Goal: Transaction & Acquisition: Book appointment/travel/reservation

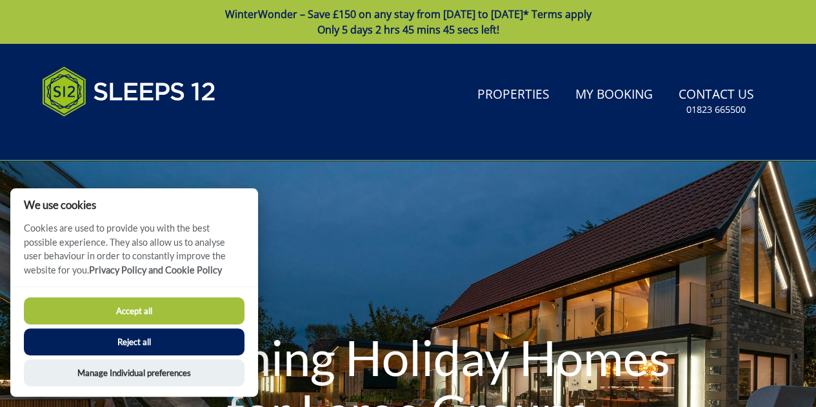
click at [151, 348] on button "Reject all" at bounding box center [134, 341] width 221 height 27
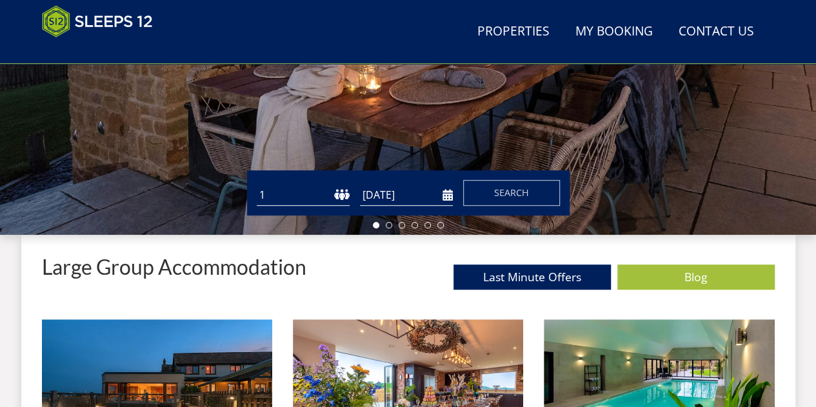
scroll to position [347, 0]
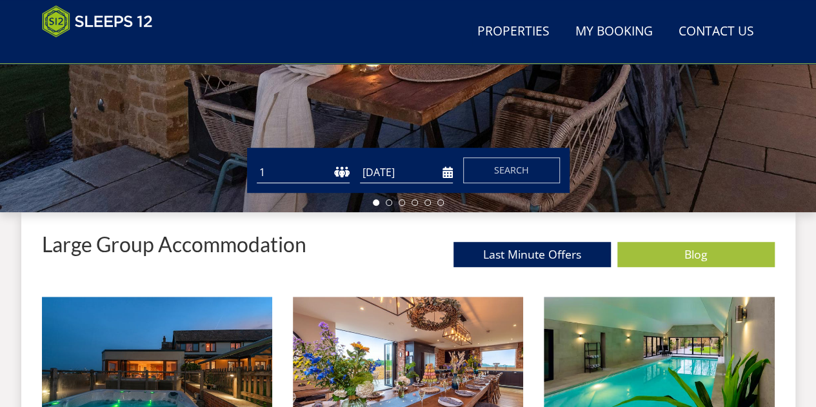
click at [343, 173] on select "1 2 3 4 5 6 7 8 9 10 11 12 13 14 15 16 17 18 19 20 21 22 23 24 25 26 27 28 29 3…" at bounding box center [303, 172] width 93 height 21
select select "20"
click at [257, 162] on select "1 2 3 4 5 6 7 8 9 10 11 12 13 14 15 16 17 18 19 20 21 22 23 24 25 26 27 28 29 3…" at bounding box center [303, 172] width 93 height 21
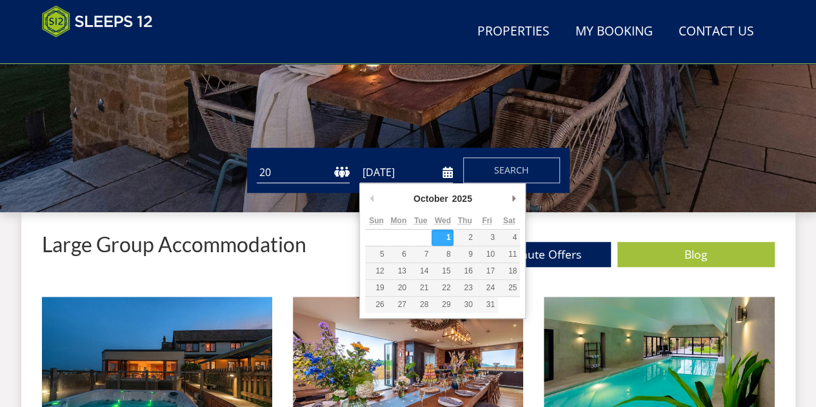
click at [446, 172] on input "[DATE]" at bounding box center [406, 172] width 93 height 21
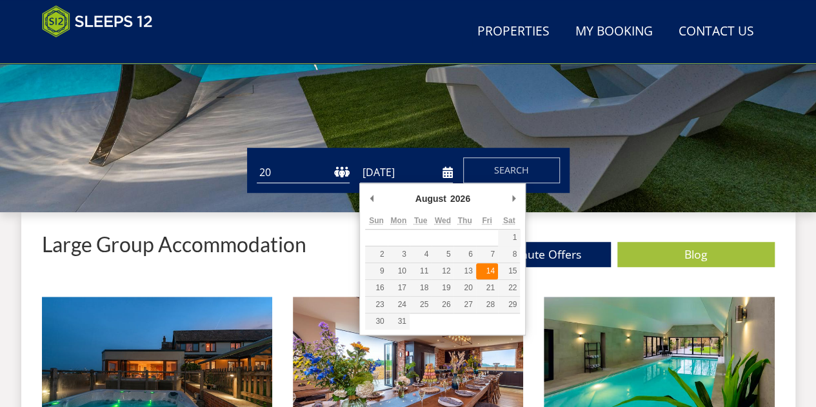
type input "14/08/2026"
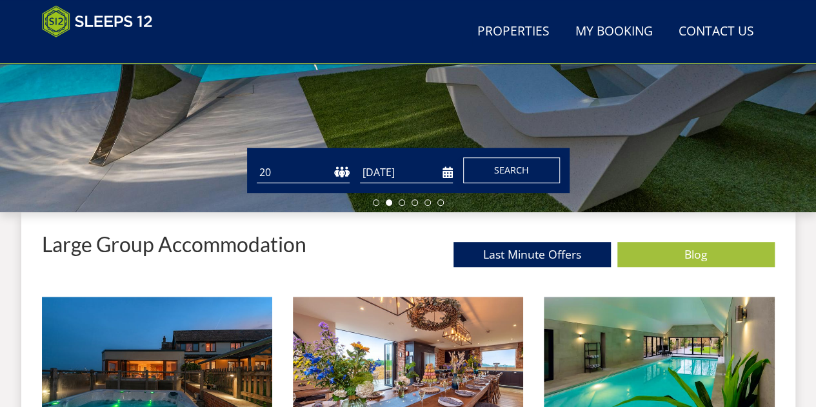
click at [498, 172] on span "Search" at bounding box center [511, 170] width 35 height 12
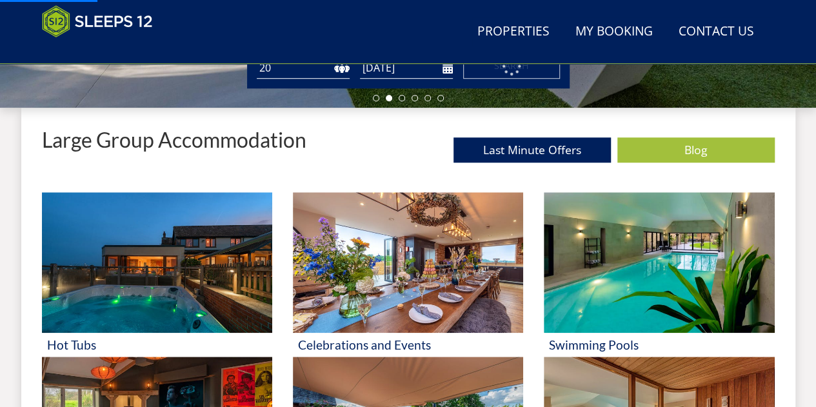
scroll to position [450, 0]
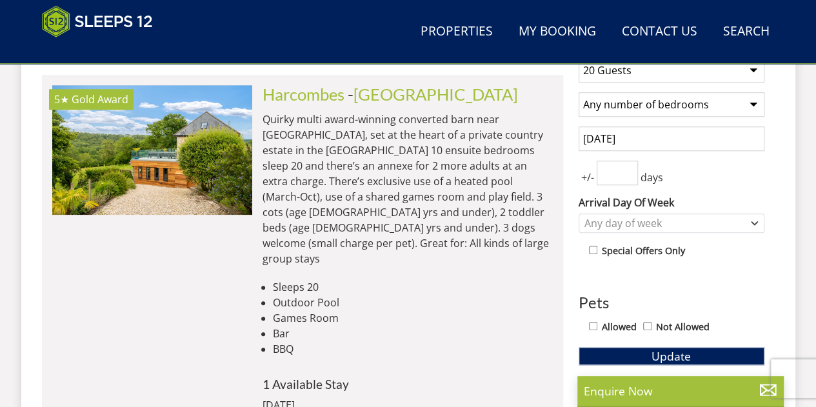
scroll to position [513, 0]
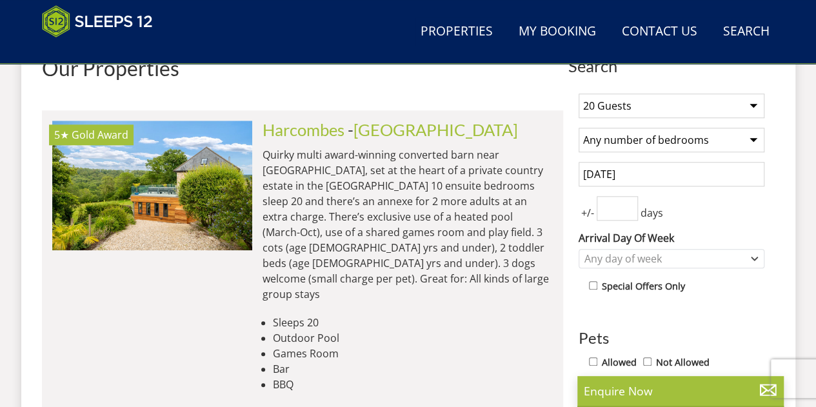
click at [607, 202] on input "number" at bounding box center [617, 208] width 41 height 25
click at [641, 252] on div "Any day of week" at bounding box center [664, 259] width 167 height 14
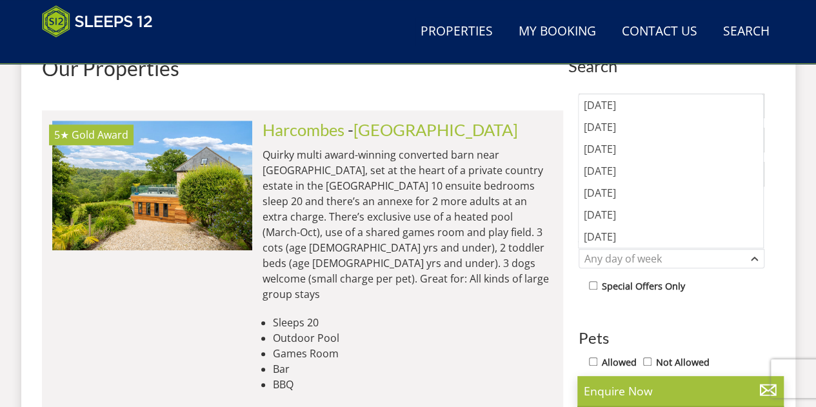
click at [580, 297] on div "1 Guest 2 Guests 3 Guests 4 Guests 5 Guests 6 Guests 7 Guests 8 Guests 9 Guests…" at bounding box center [671, 392] width 206 height 619
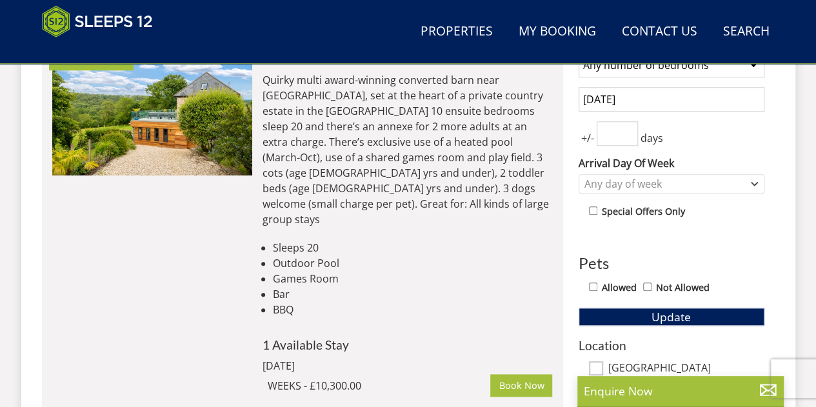
scroll to position [435, 0]
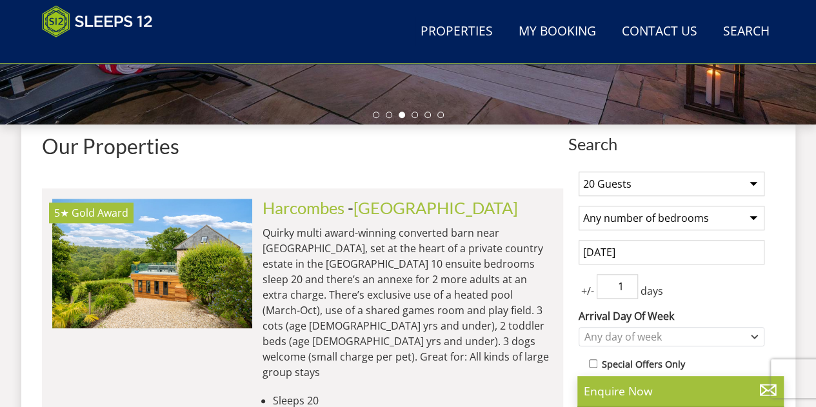
click at [625, 279] on input "1" at bounding box center [617, 286] width 41 height 25
type input "0"
click at [627, 290] on input "0" at bounding box center [617, 286] width 41 height 25
click at [471, 254] on p "Quirky multi award-winning converted barn near Honiton, set at the heart of a p…" at bounding box center [408, 302] width 290 height 155
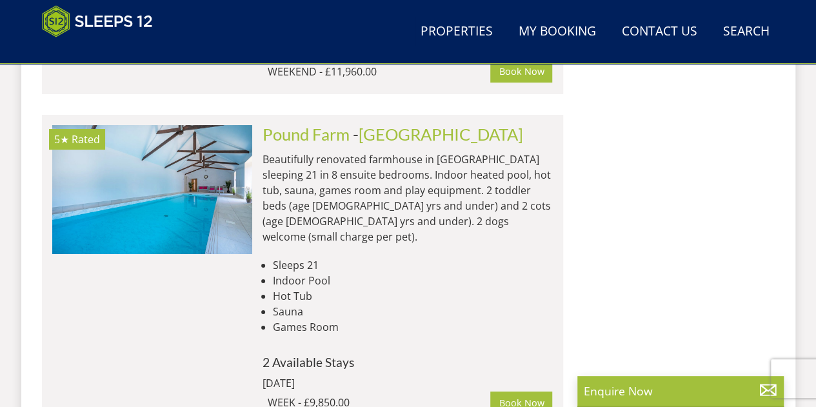
scroll to position [2440, 0]
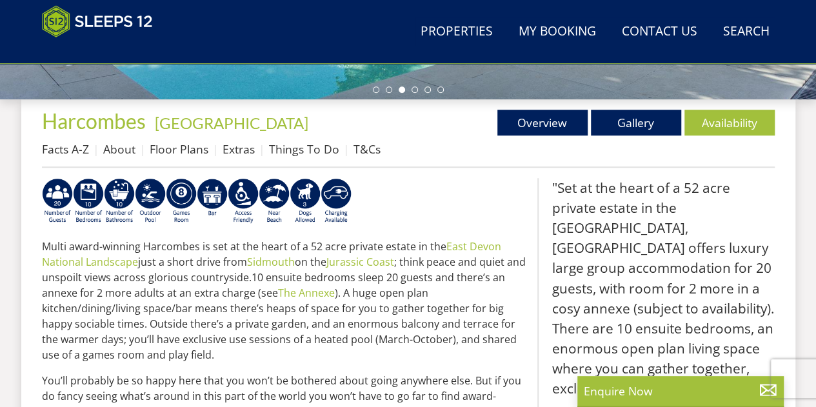
scroll to position [245, 0]
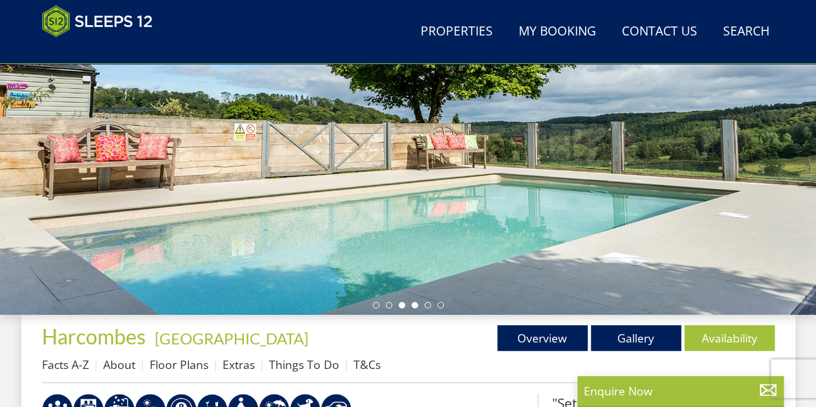
click at [412, 303] on li at bounding box center [415, 305] width 6 height 6
